Goal: Task Accomplishment & Management: Manage account settings

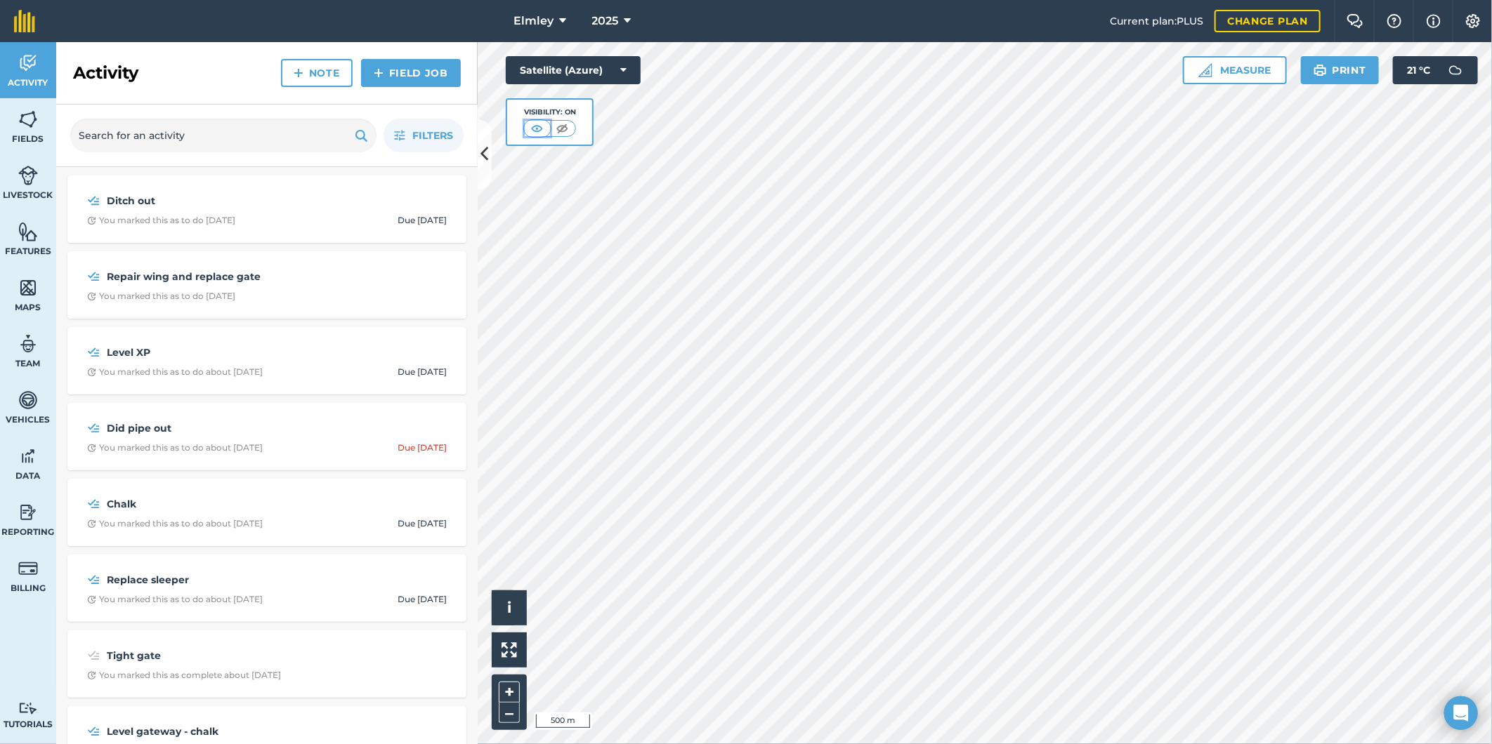
click at [530, 124] on img at bounding box center [537, 128] width 18 height 14
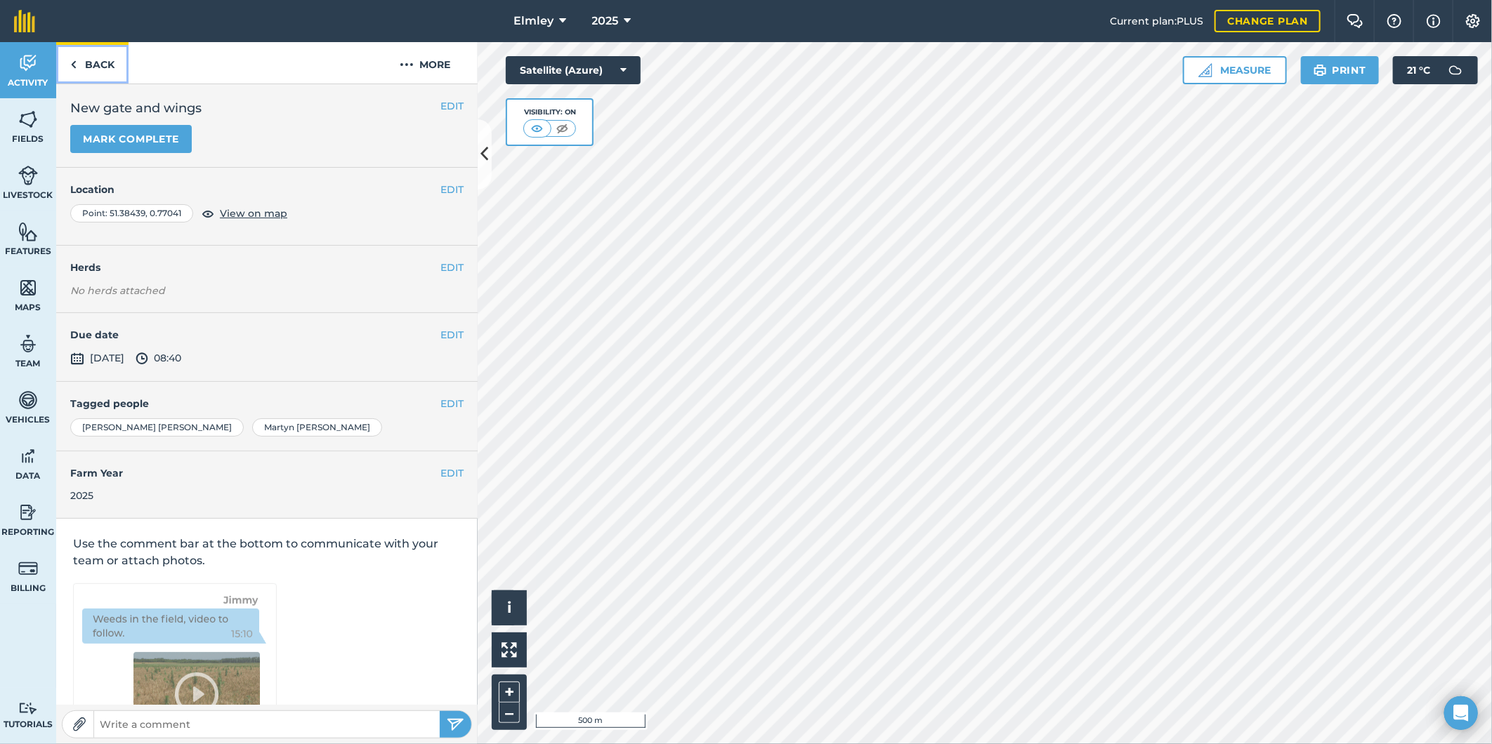
click at [102, 65] on link "Back" at bounding box center [92, 62] width 72 height 41
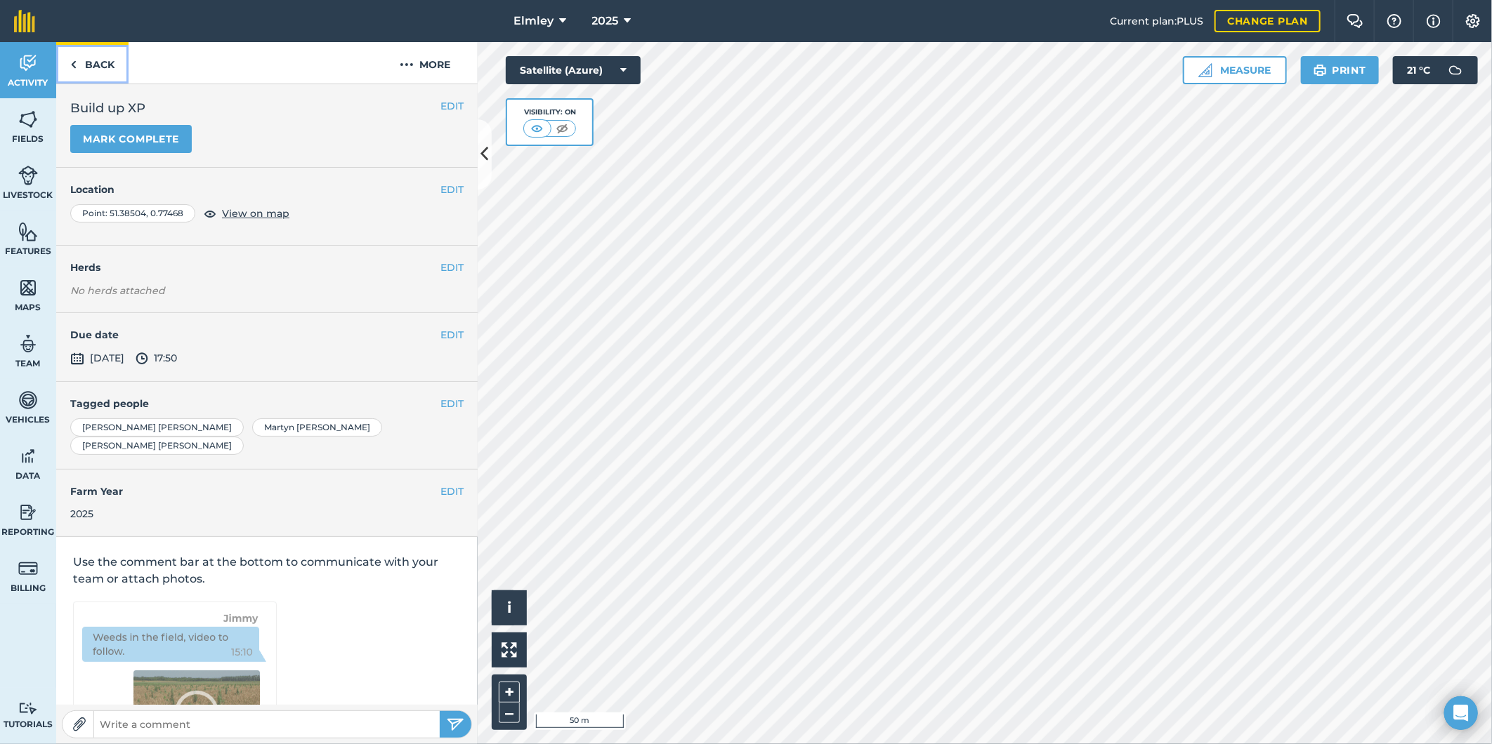
click at [89, 60] on link "Back" at bounding box center [92, 62] width 72 height 41
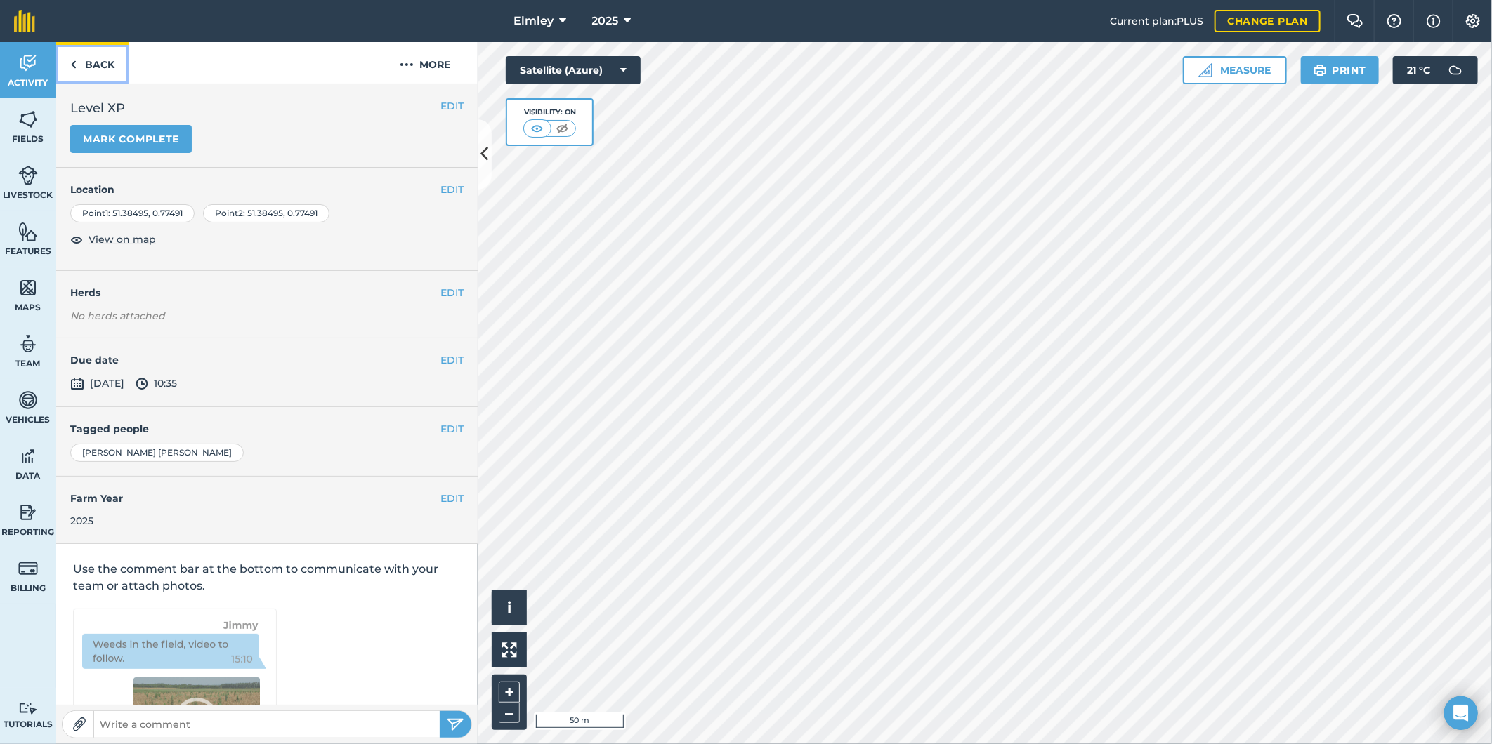
click at [81, 59] on link "Back" at bounding box center [92, 62] width 72 height 41
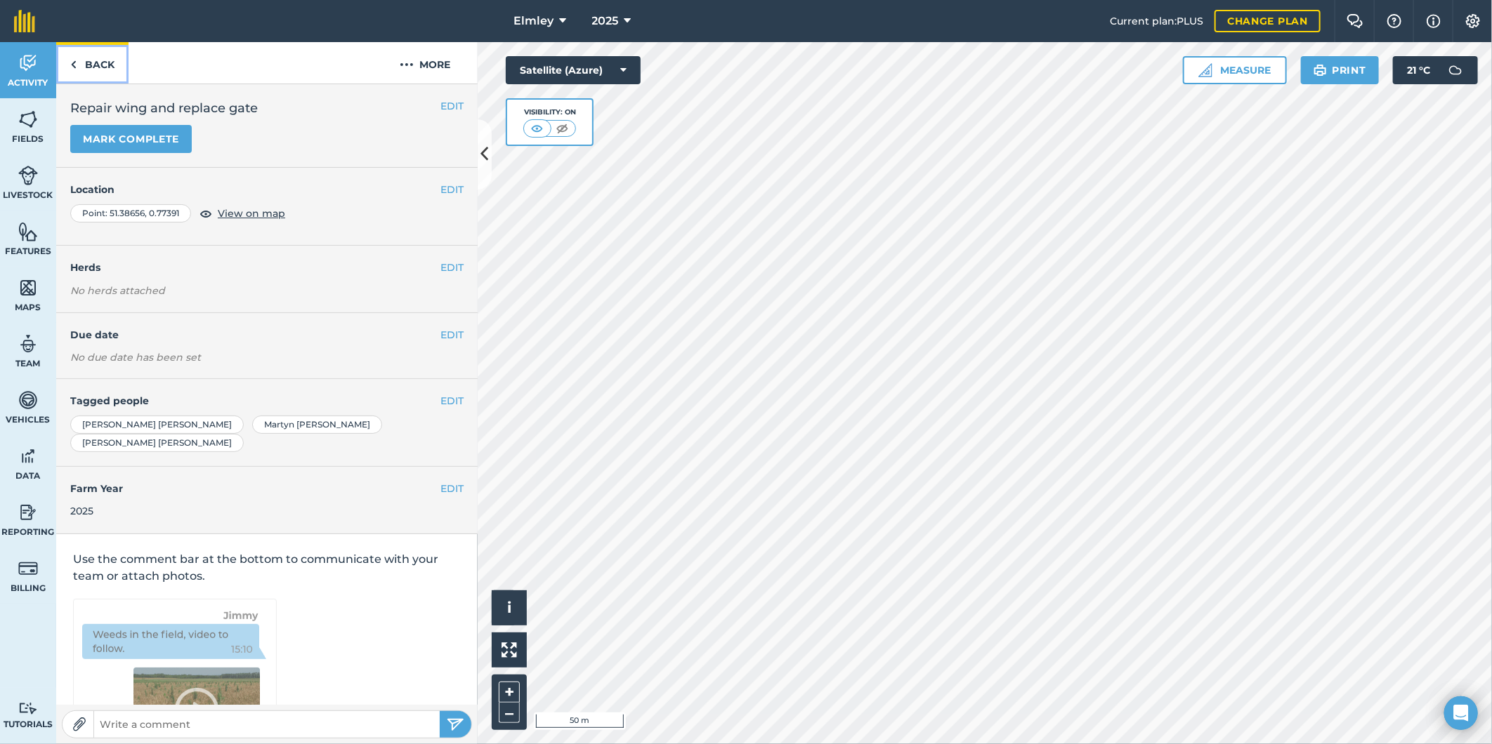
click at [101, 68] on link "Back" at bounding box center [92, 62] width 72 height 41
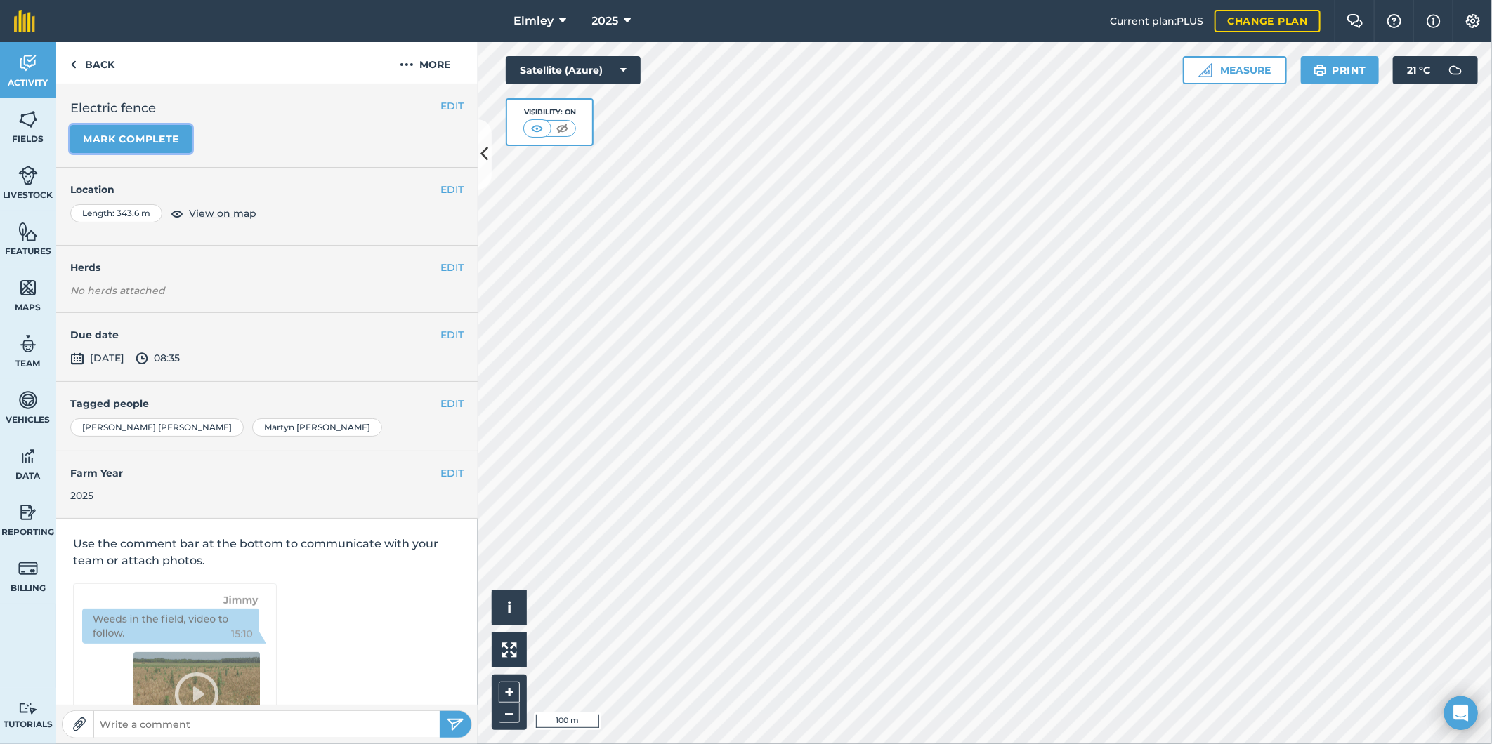
click at [131, 143] on button "Mark complete" at bounding box center [130, 139] width 121 height 28
click at [107, 65] on link "Back" at bounding box center [92, 62] width 72 height 41
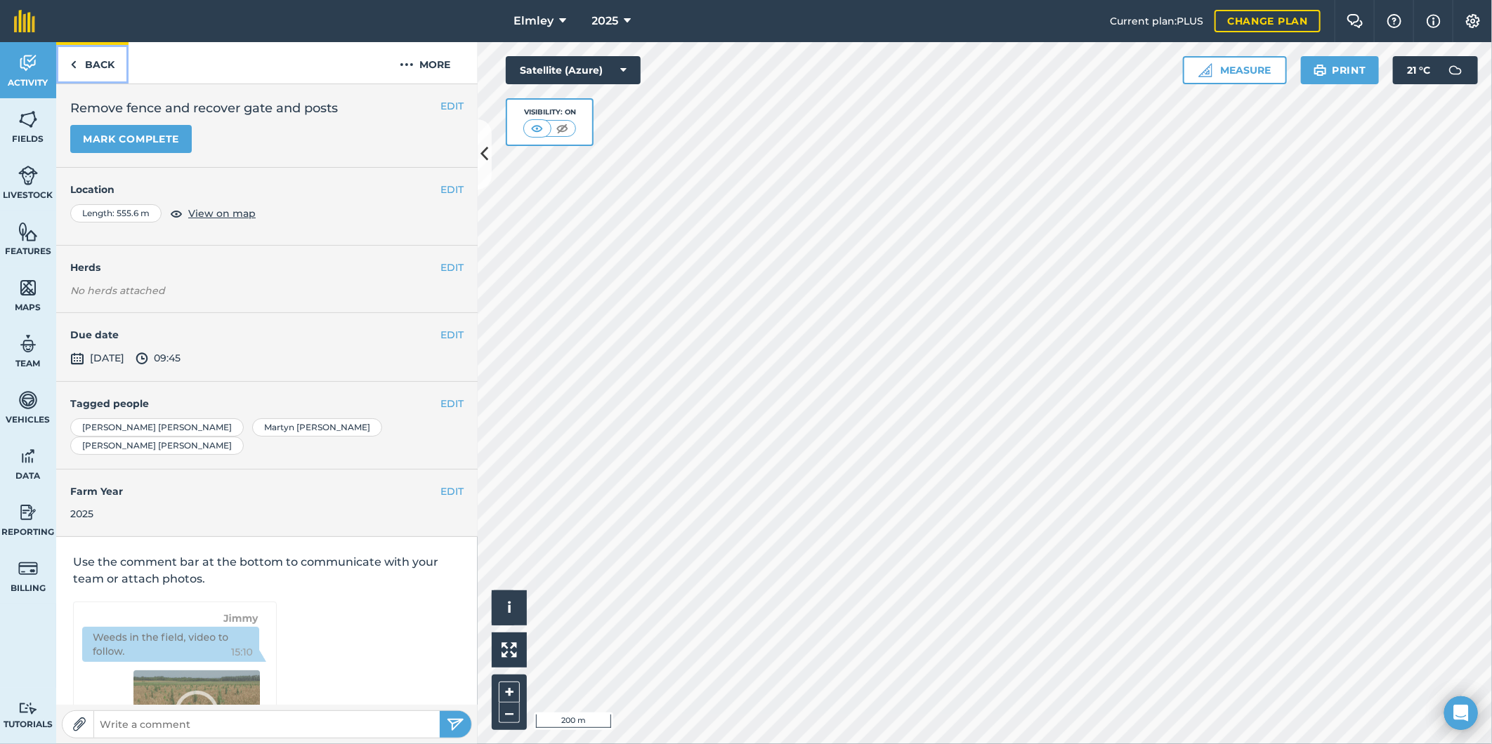
click at [114, 61] on link "Back" at bounding box center [92, 62] width 72 height 41
click at [103, 71] on link "Back" at bounding box center [92, 62] width 72 height 41
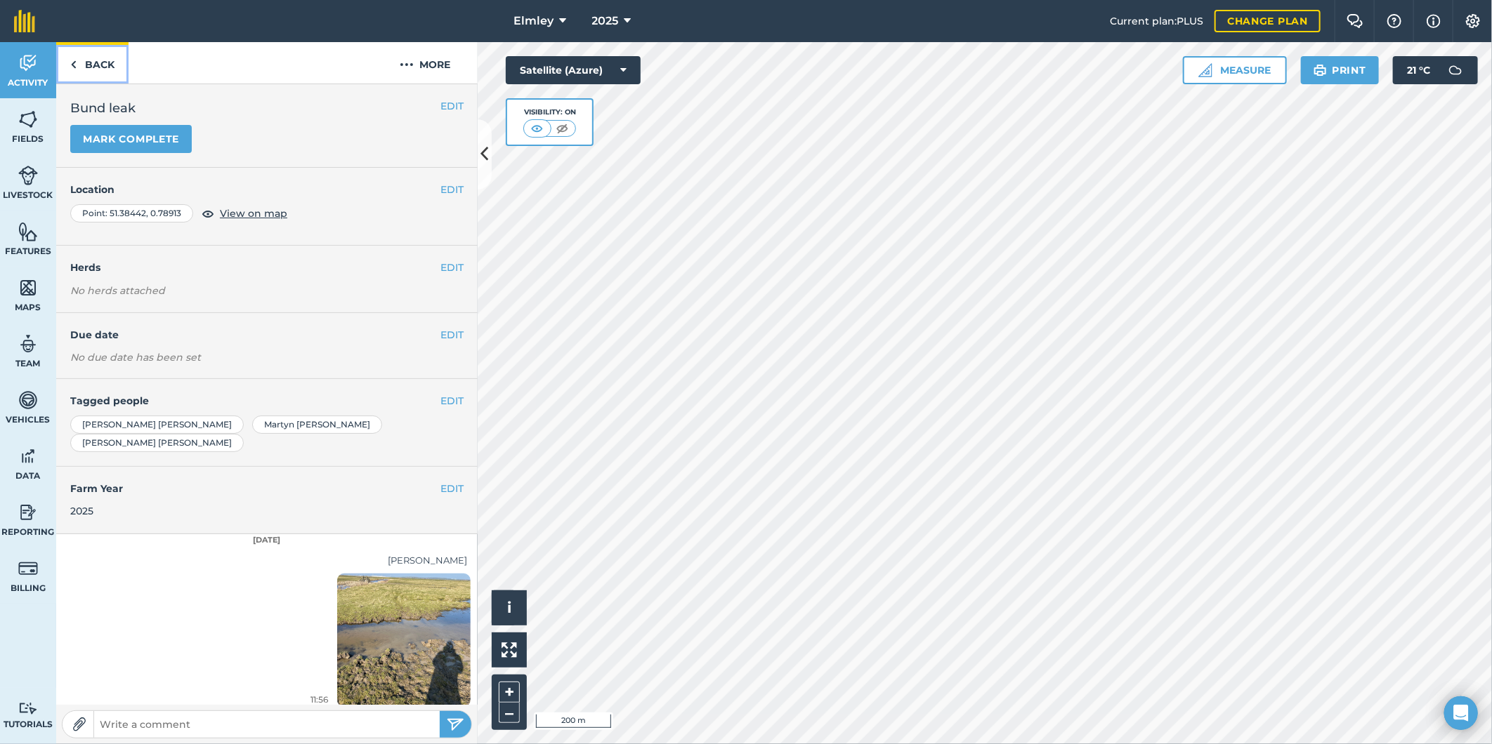
click at [121, 74] on link "Back" at bounding box center [92, 62] width 72 height 41
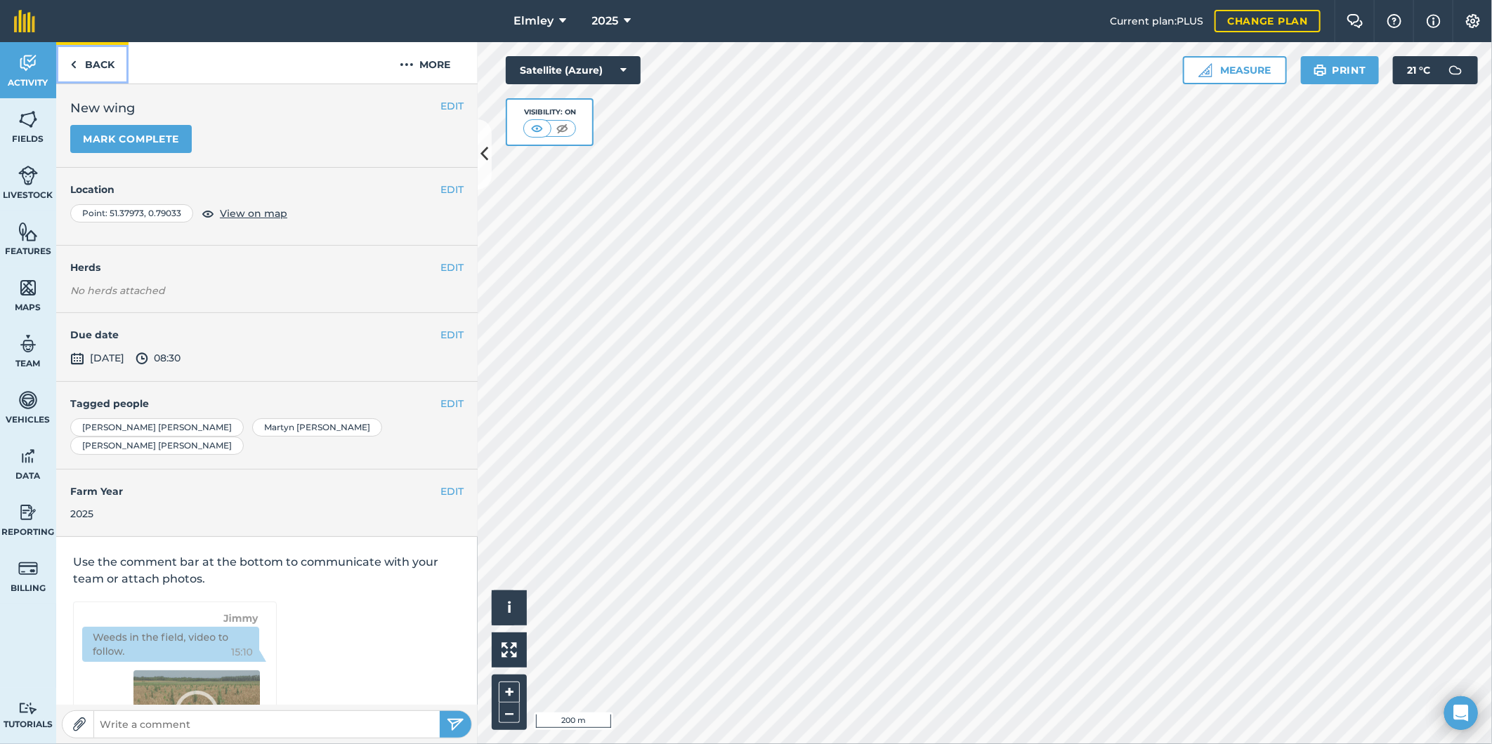
click at [108, 67] on link "Back" at bounding box center [92, 62] width 72 height 41
click at [96, 67] on link "Back" at bounding box center [92, 62] width 72 height 41
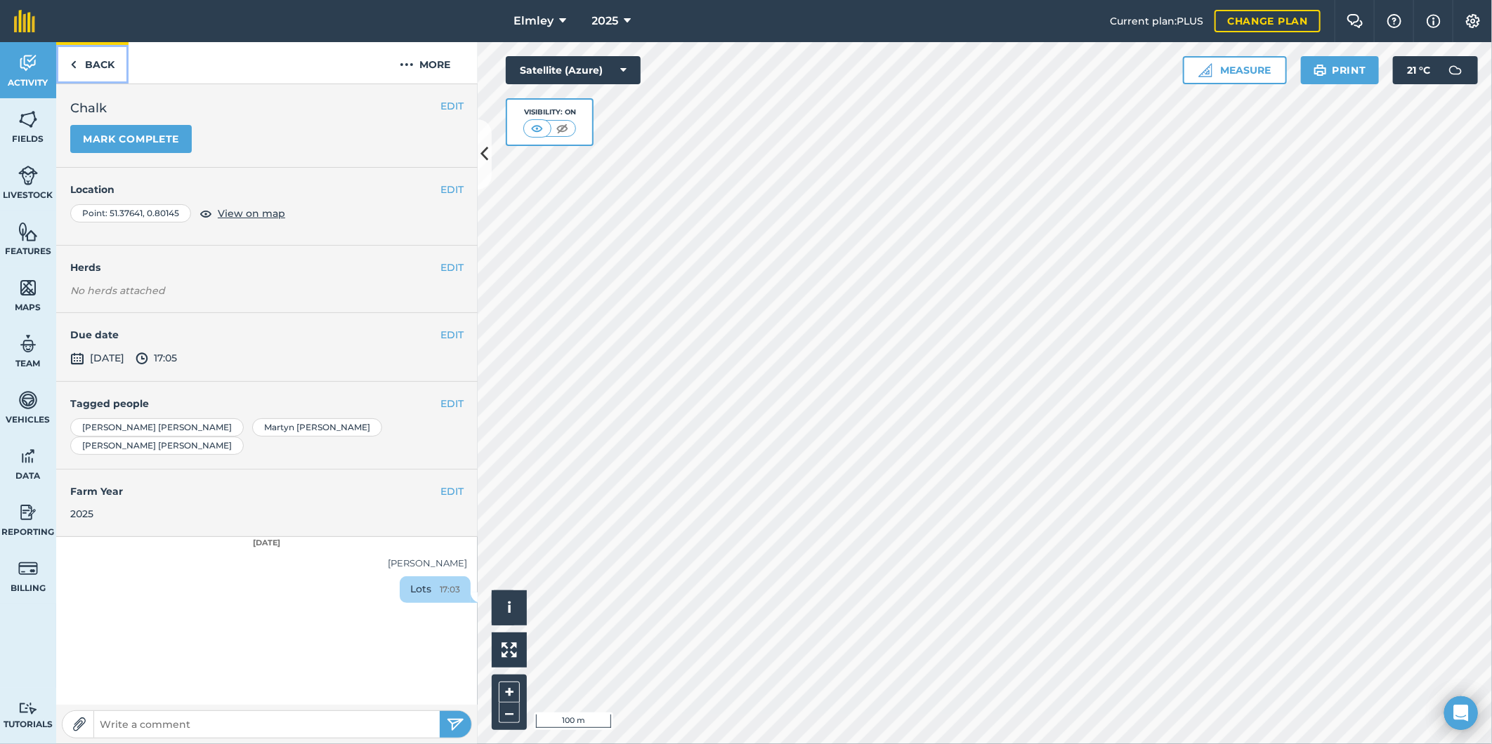
click at [103, 62] on link "Back" at bounding box center [92, 62] width 72 height 41
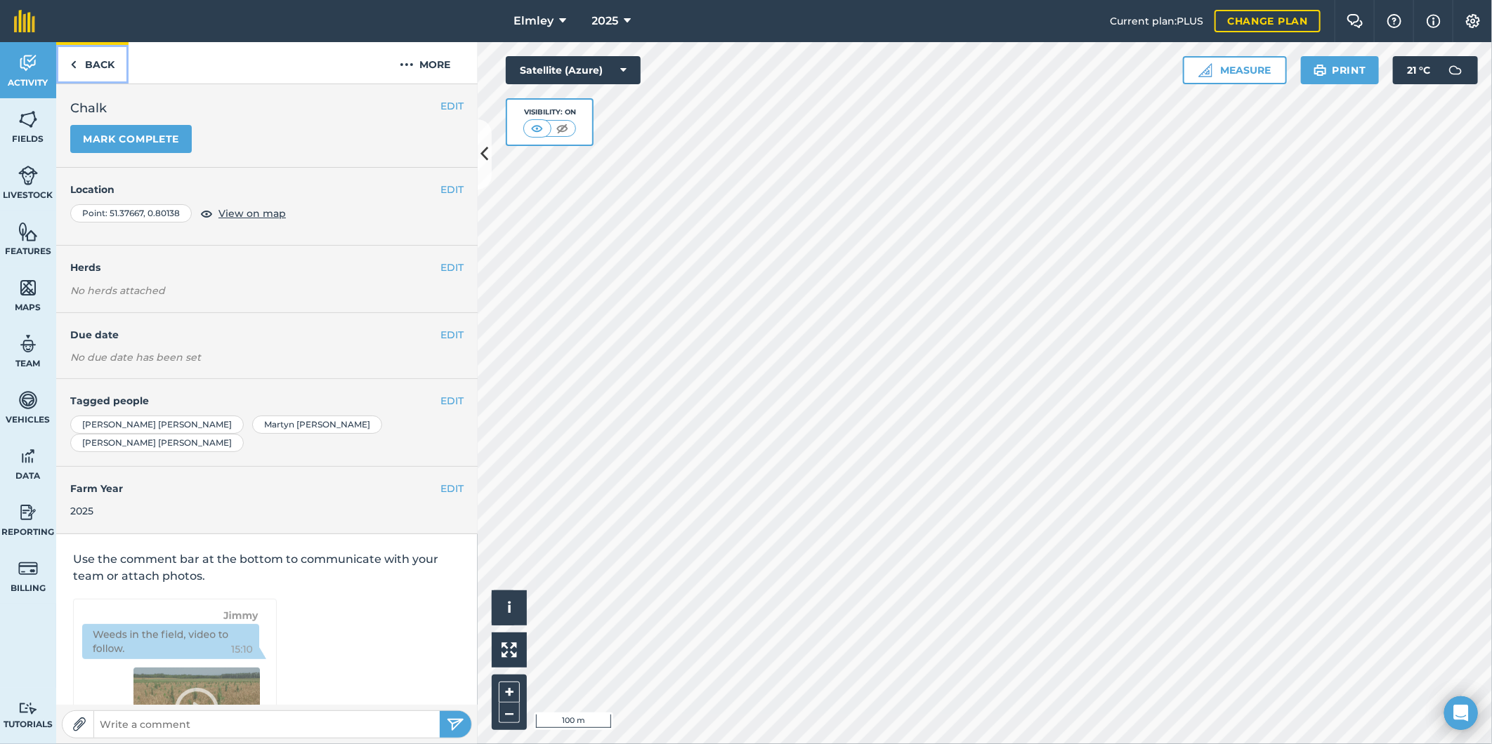
click at [90, 61] on link "Back" at bounding box center [92, 62] width 72 height 41
click at [92, 72] on link "Back" at bounding box center [92, 62] width 72 height 41
click at [99, 60] on link "Back" at bounding box center [92, 62] width 72 height 41
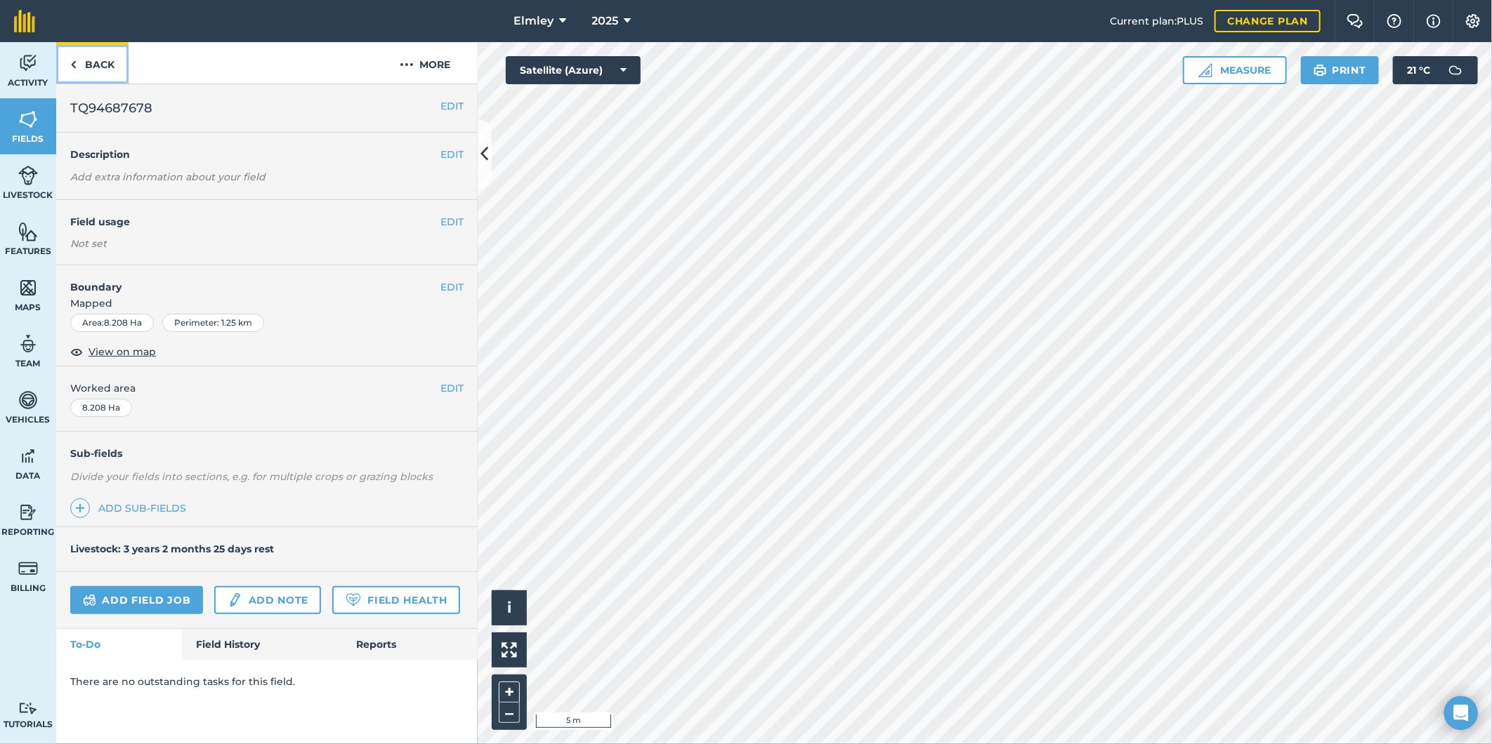
click at [100, 65] on link "Back" at bounding box center [92, 62] width 72 height 41
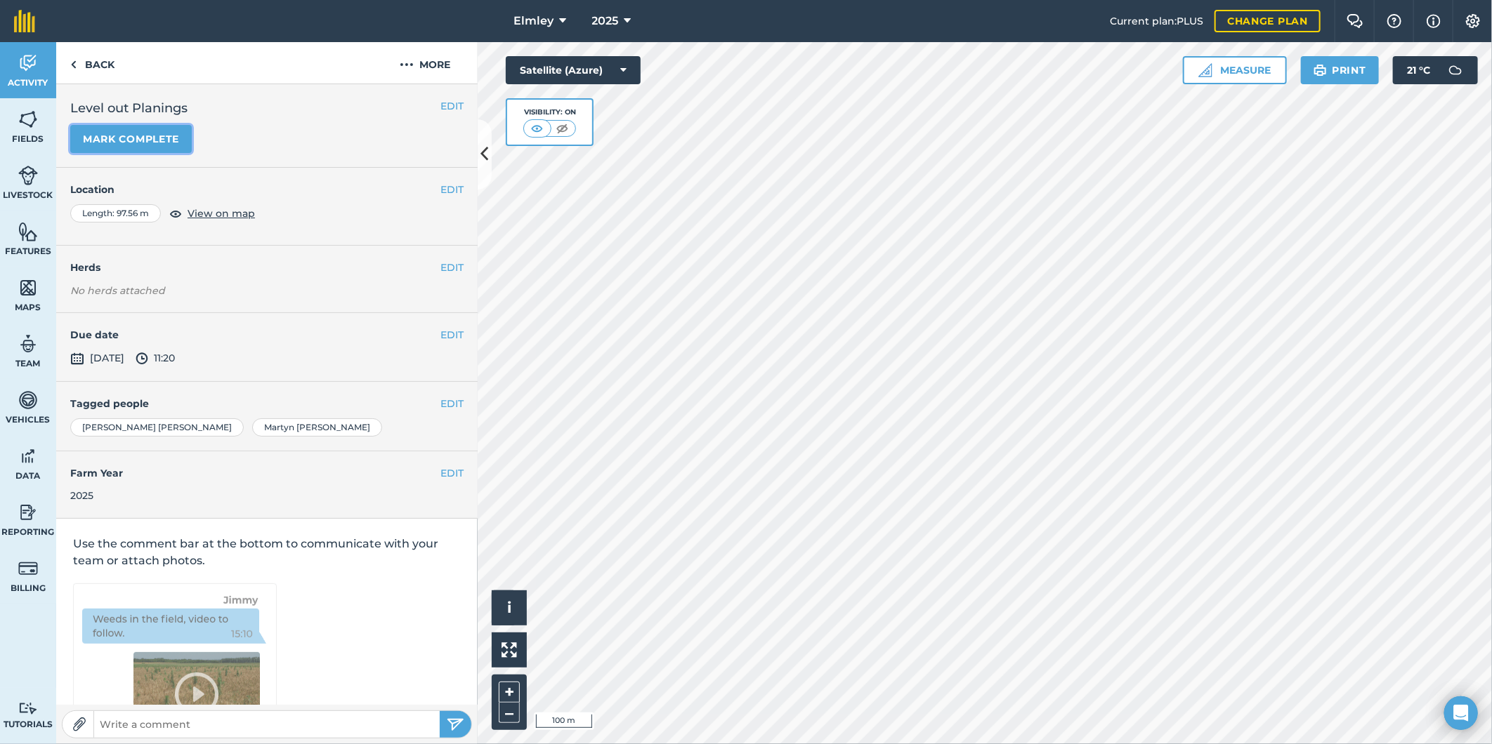
click at [171, 140] on button "Mark complete" at bounding box center [130, 139] width 121 height 28
click at [102, 63] on link "Back" at bounding box center [92, 62] width 72 height 41
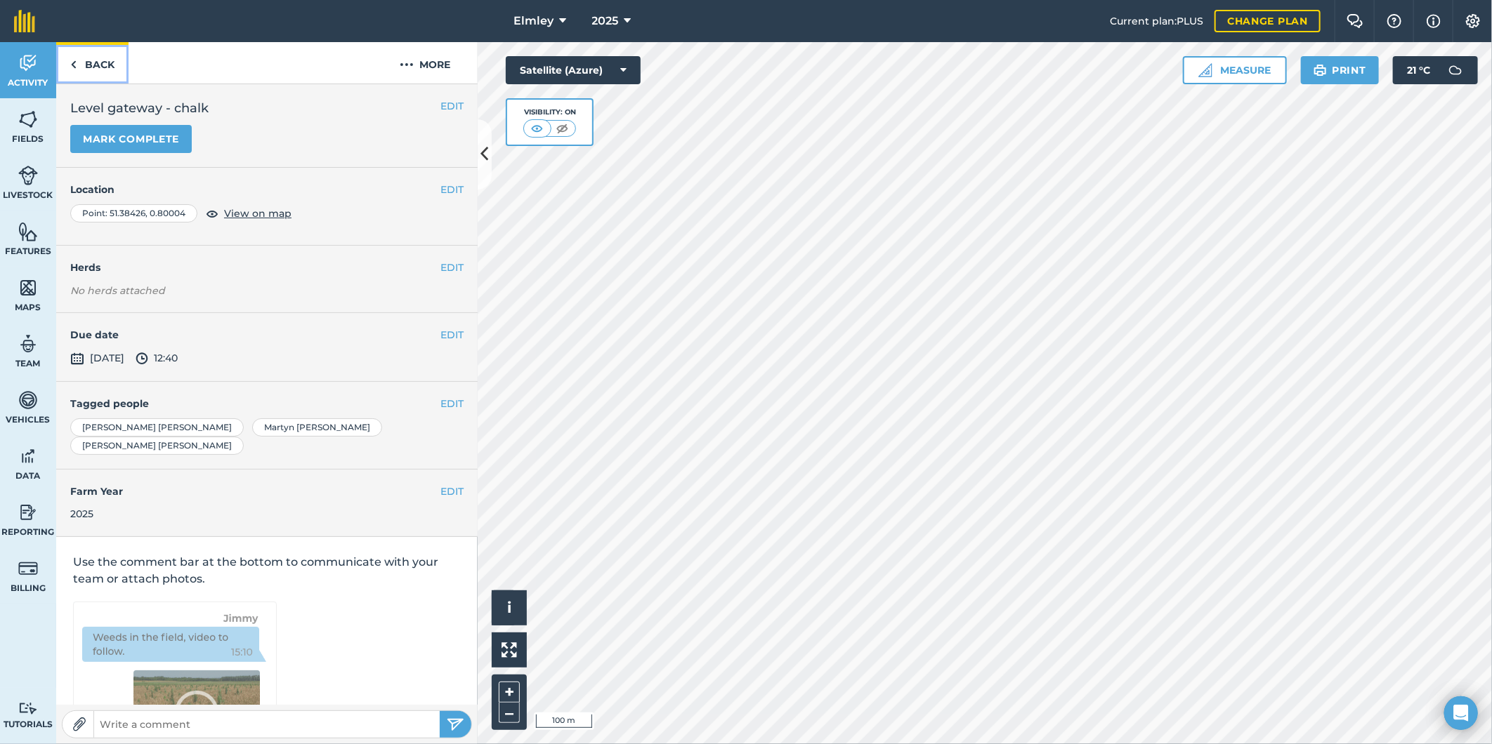
click at [100, 67] on link "Back" at bounding box center [92, 62] width 72 height 41
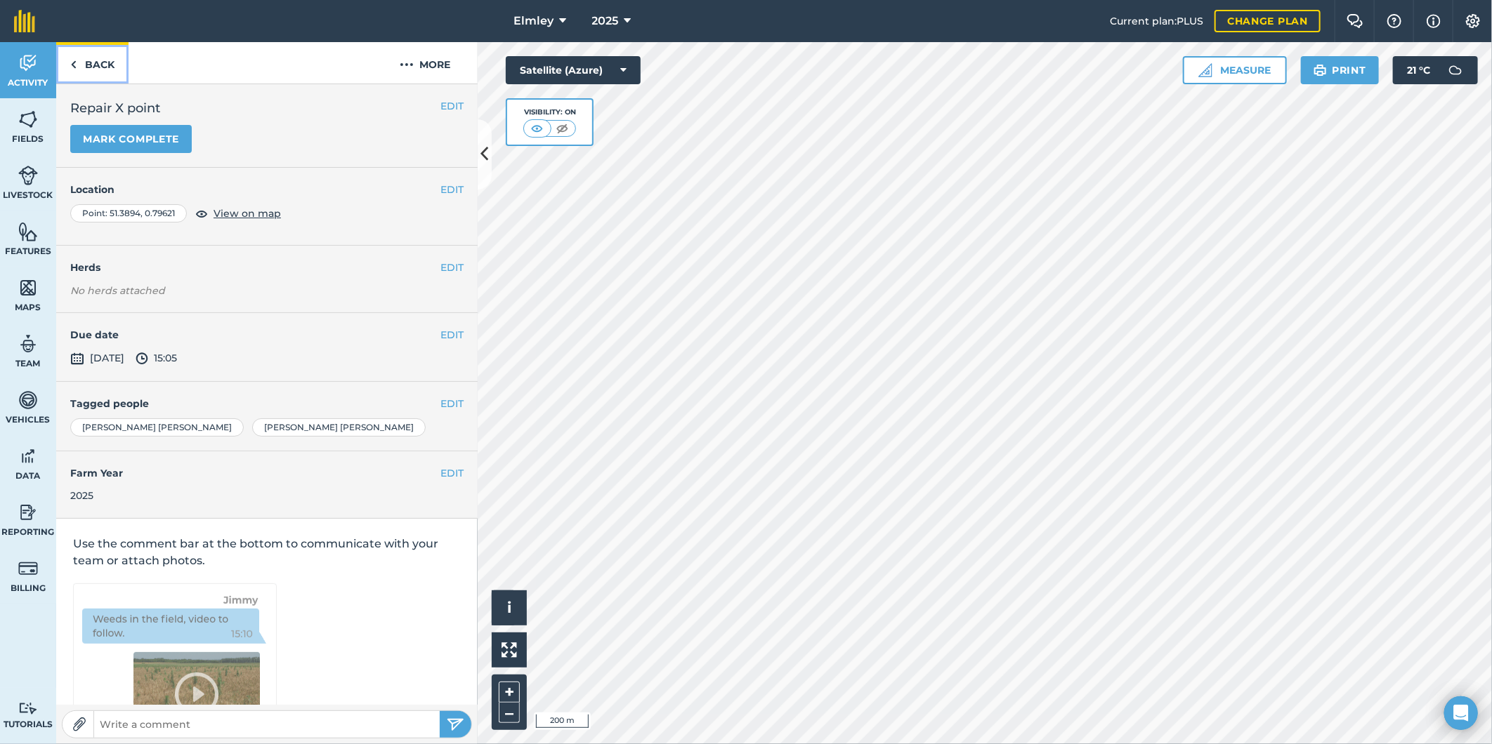
click at [100, 60] on link "Back" at bounding box center [92, 62] width 72 height 41
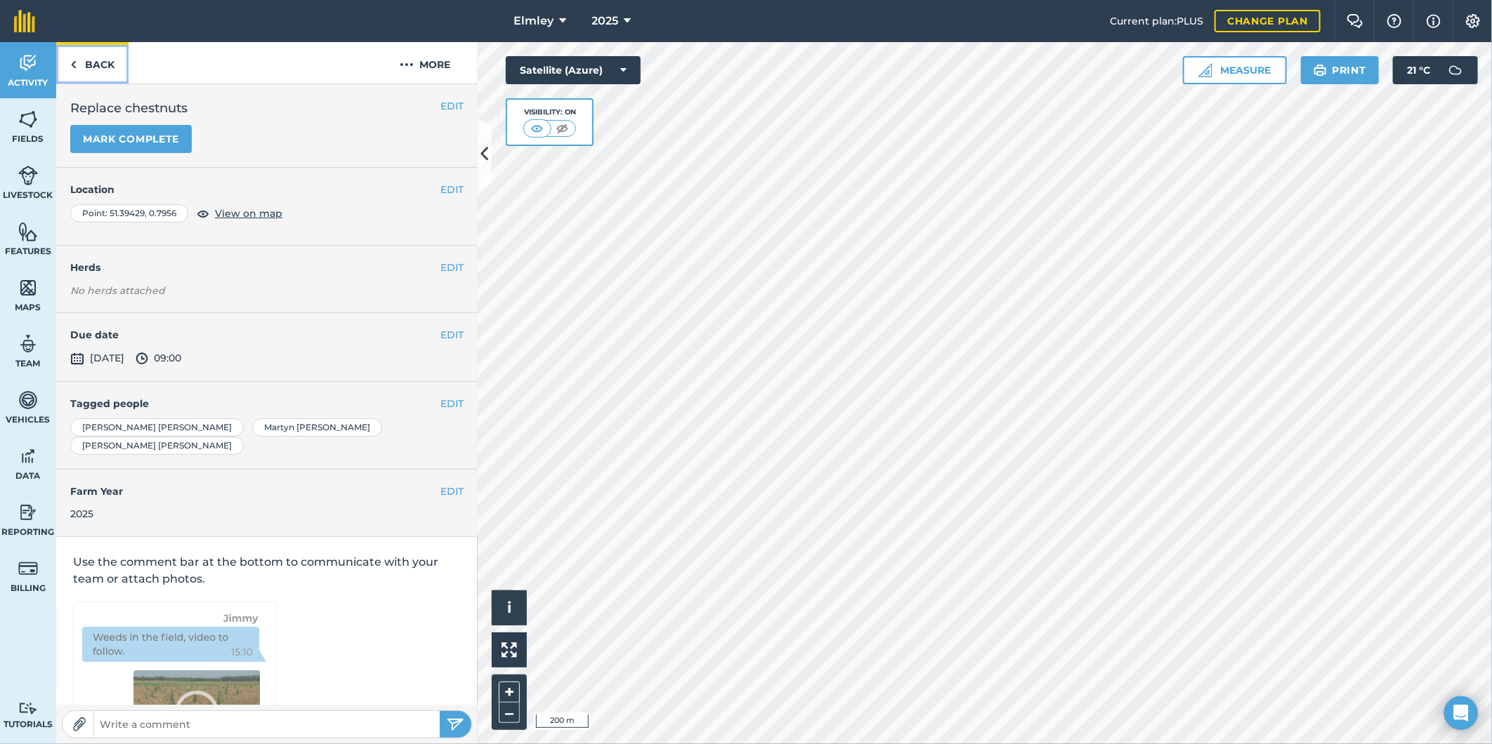
click at [95, 65] on link "Back" at bounding box center [92, 62] width 72 height 41
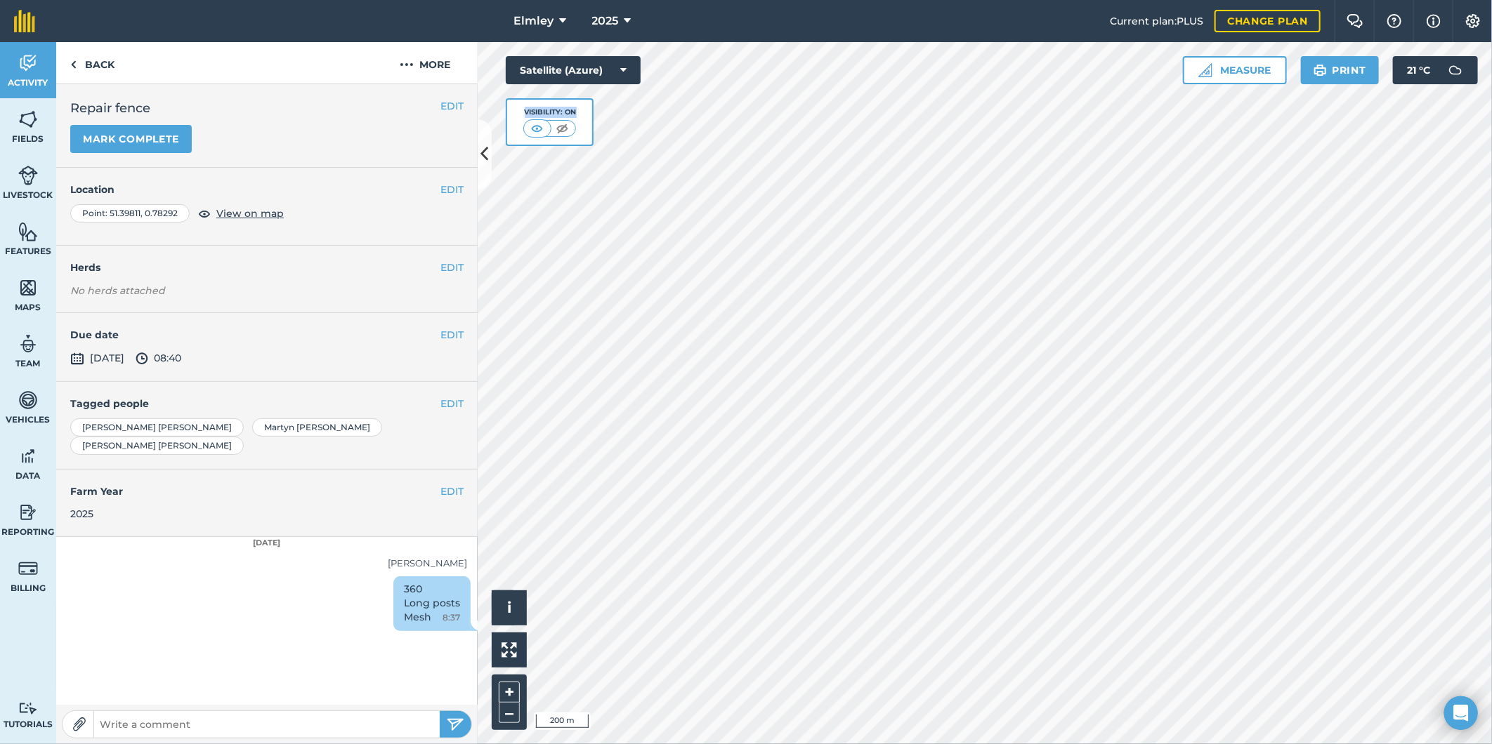
click at [706, 323] on div "Hello i © 2025 TomTom, Microsoft 200 m + – Satellite (Azure) Visibility: On Mea…" at bounding box center [985, 393] width 1014 height 702
click at [109, 59] on link "Back" at bounding box center [92, 62] width 72 height 41
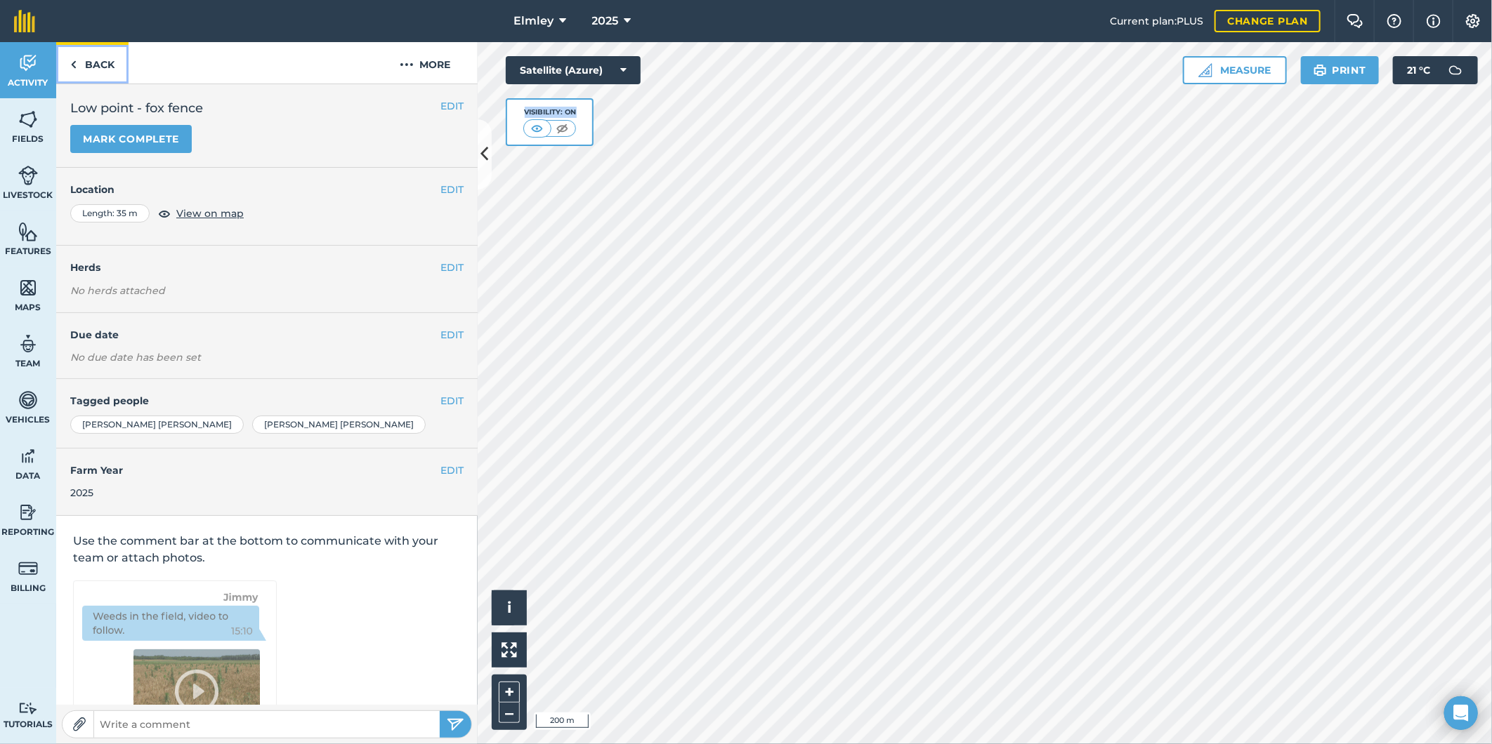
click at [107, 74] on link "Back" at bounding box center [92, 62] width 72 height 41
click at [109, 60] on link "Back" at bounding box center [92, 62] width 72 height 41
click at [105, 62] on link "Back" at bounding box center [92, 62] width 72 height 41
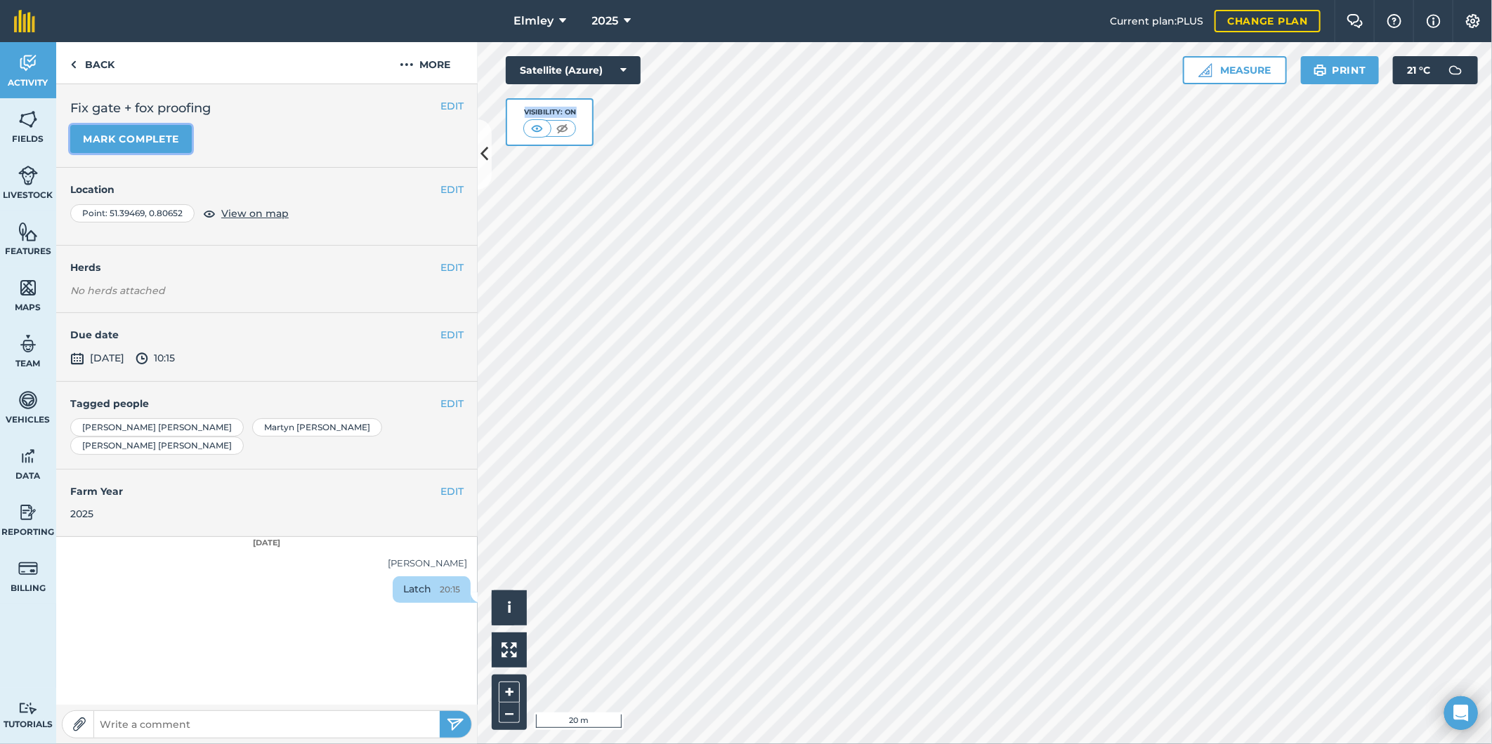
click at [113, 132] on button "Mark complete" at bounding box center [130, 139] width 121 height 28
click at [89, 61] on link "Back" at bounding box center [92, 62] width 72 height 41
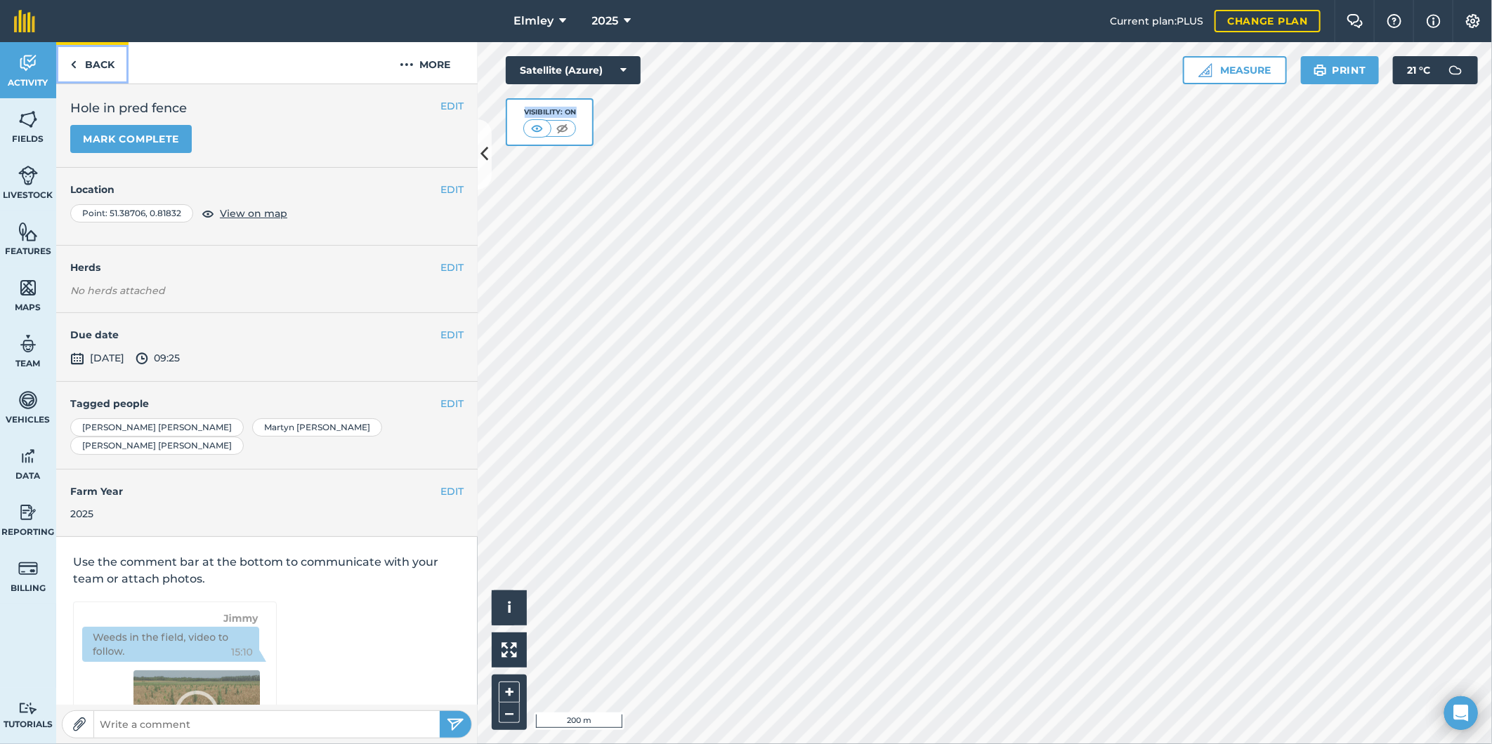
click at [86, 53] on link "Back" at bounding box center [92, 62] width 72 height 41
click at [105, 62] on link "Back" at bounding box center [92, 62] width 72 height 41
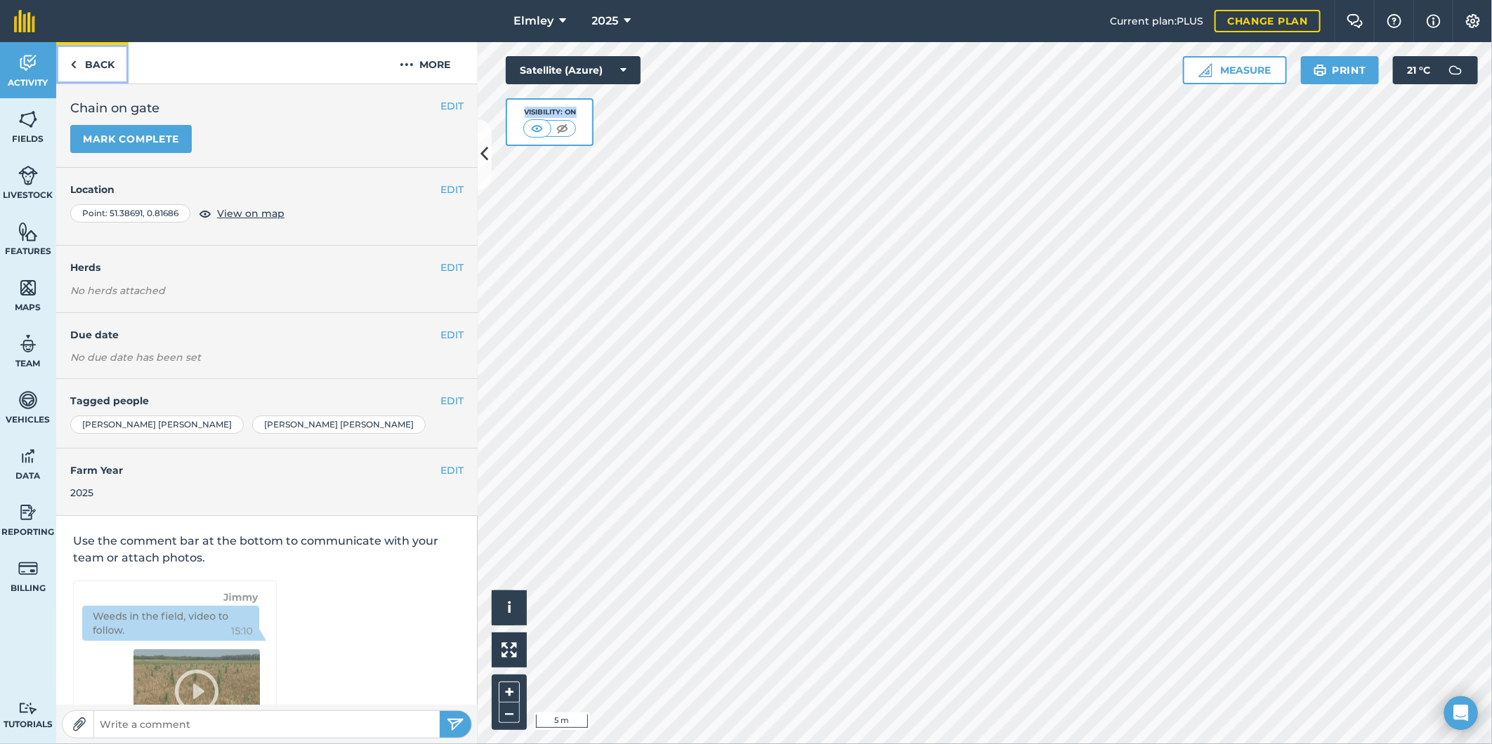
click at [82, 60] on link "Back" at bounding box center [92, 62] width 72 height 41
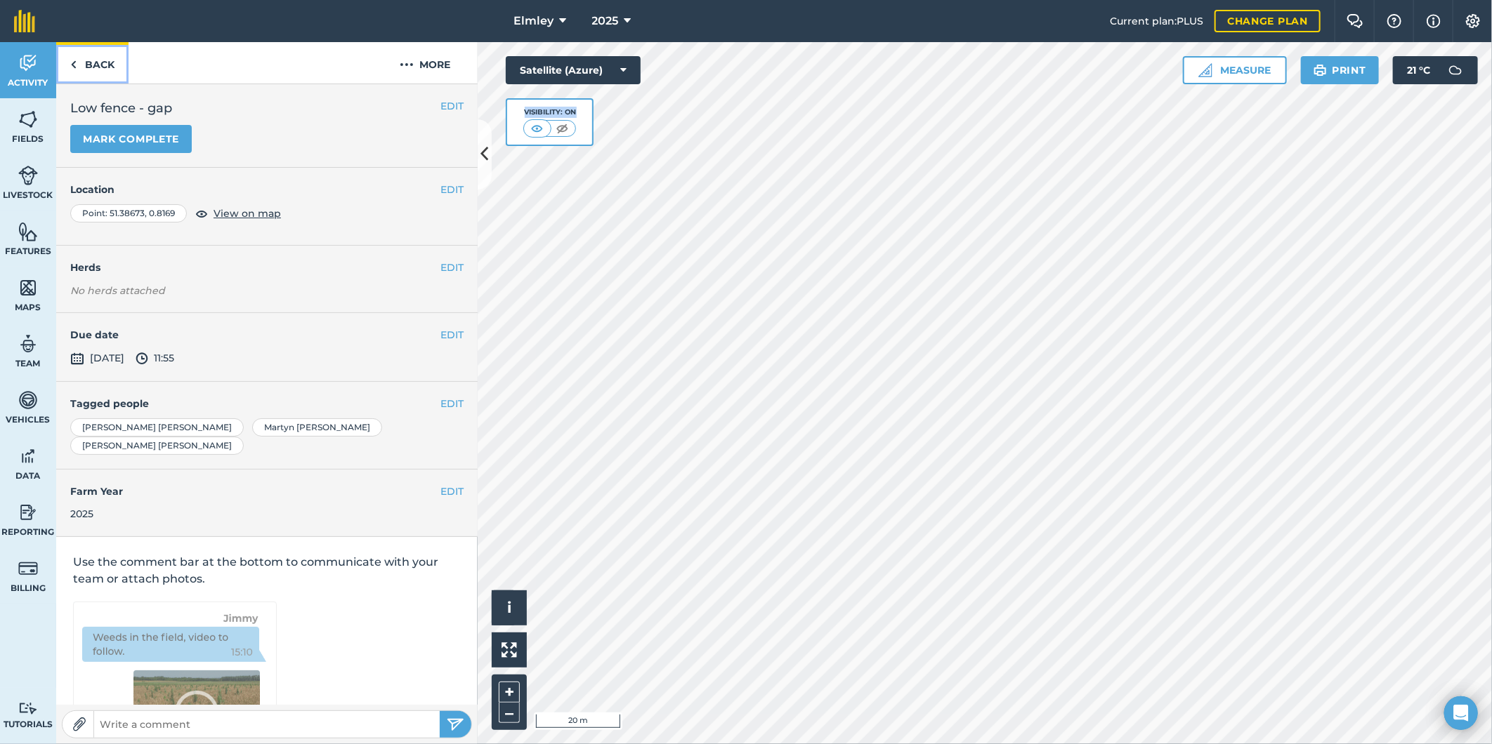
click at [104, 58] on link "Back" at bounding box center [92, 62] width 72 height 41
click at [117, 66] on link "Back" at bounding box center [92, 62] width 72 height 41
click at [109, 64] on link "Back" at bounding box center [92, 62] width 72 height 41
click at [111, 65] on link "Back" at bounding box center [92, 62] width 72 height 41
click at [99, 61] on link "Back" at bounding box center [92, 62] width 72 height 41
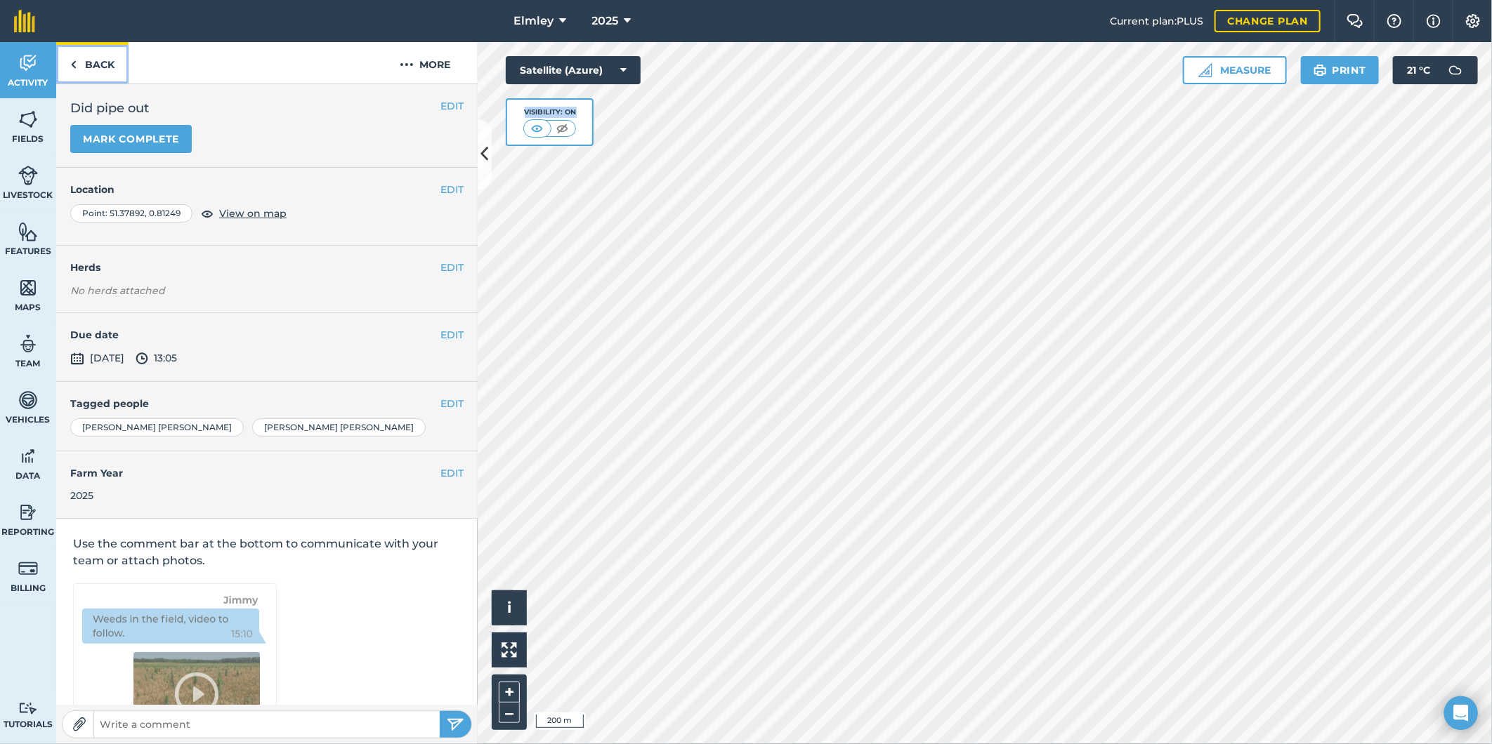
click at [109, 65] on link "Back" at bounding box center [92, 62] width 72 height 41
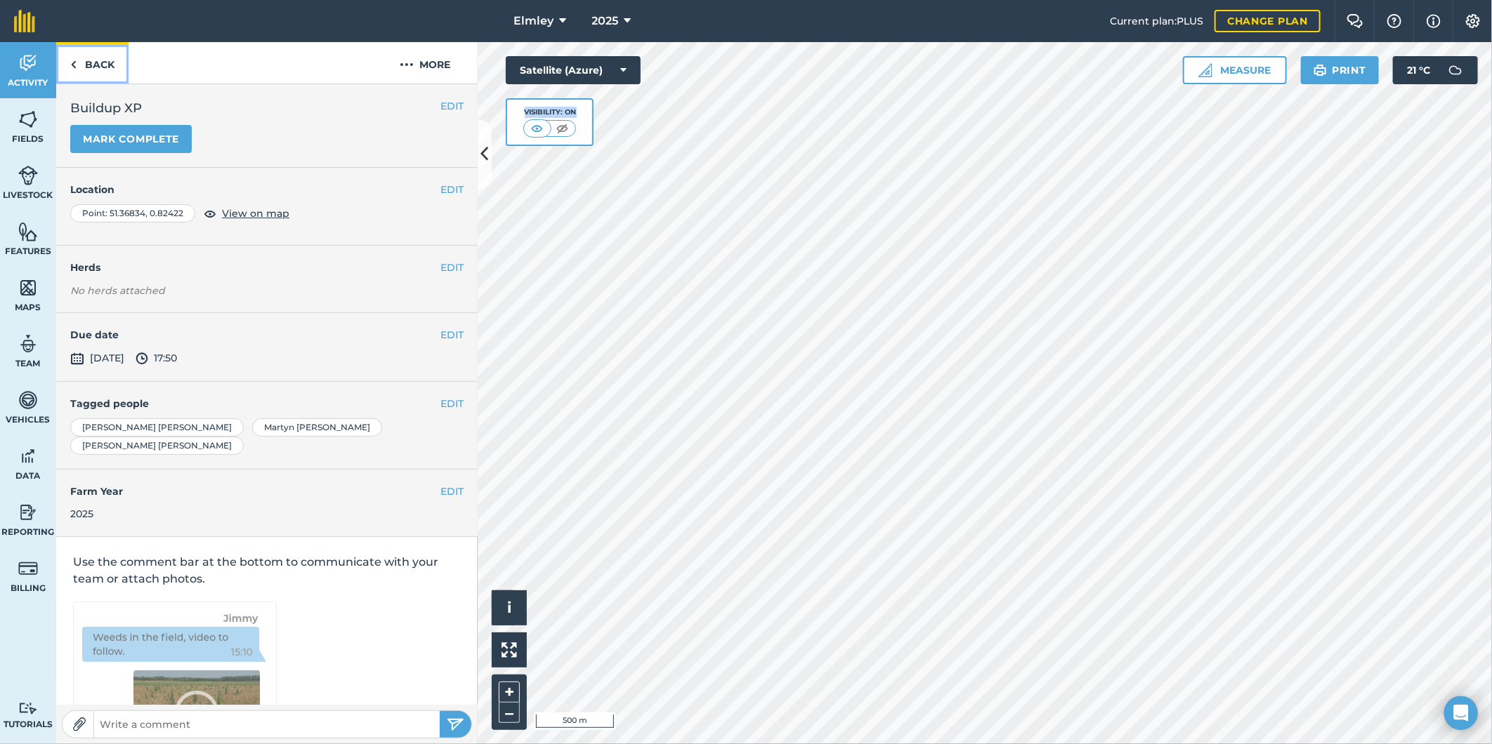
click at [92, 63] on link "Back" at bounding box center [92, 62] width 72 height 41
